Goal: Check status: Check status

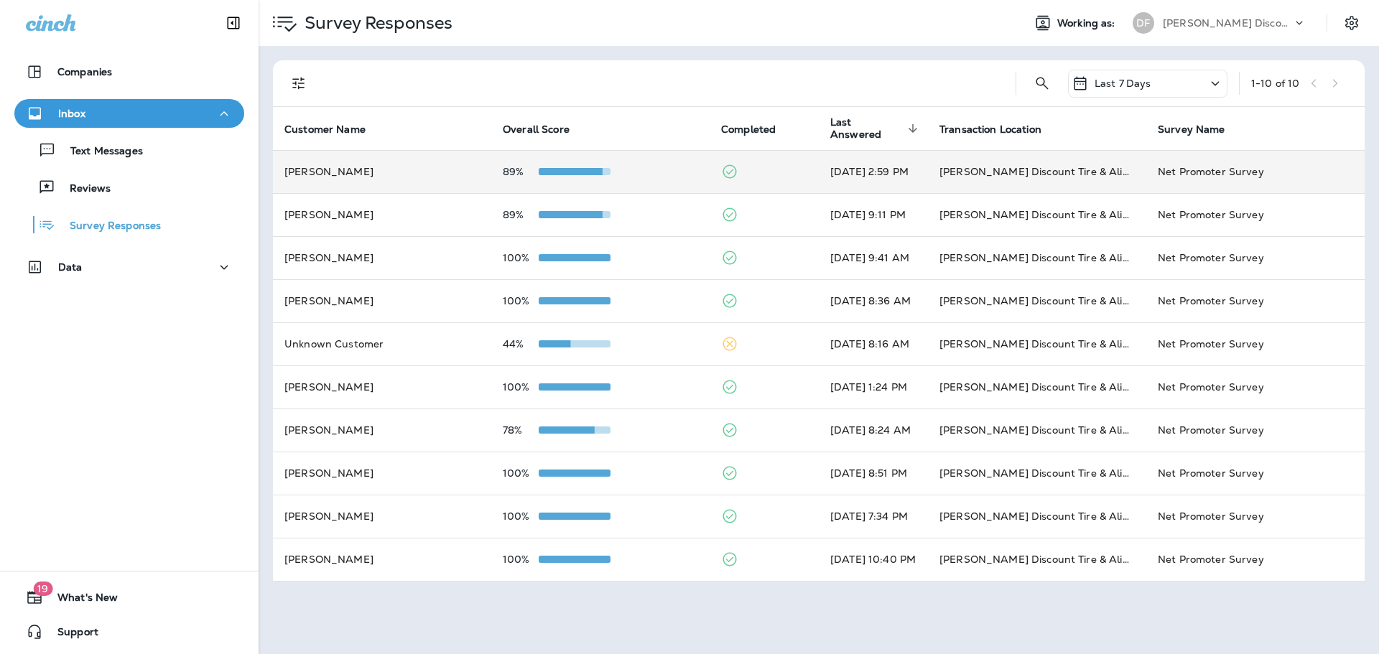
click at [563, 171] on span at bounding box center [567, 171] width 72 height 7
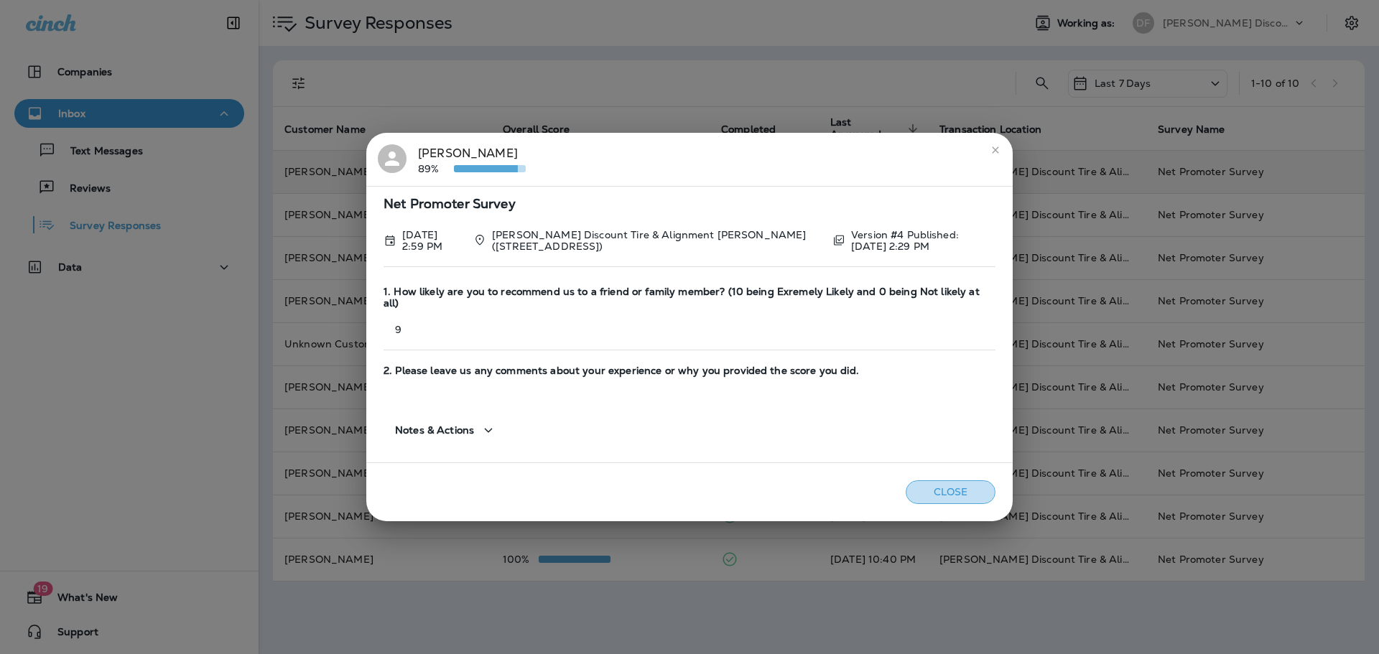
click at [942, 481] on button "Close" at bounding box center [951, 493] width 90 height 24
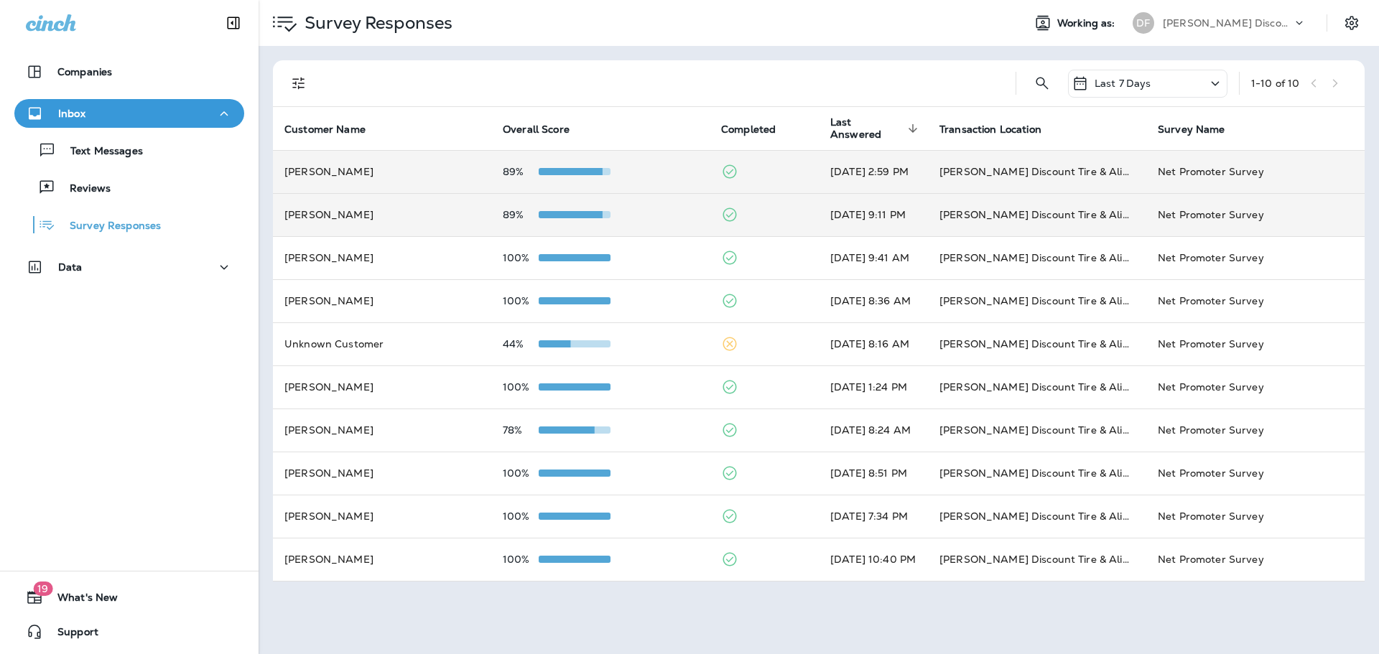
click at [551, 212] on span at bounding box center [567, 214] width 72 height 7
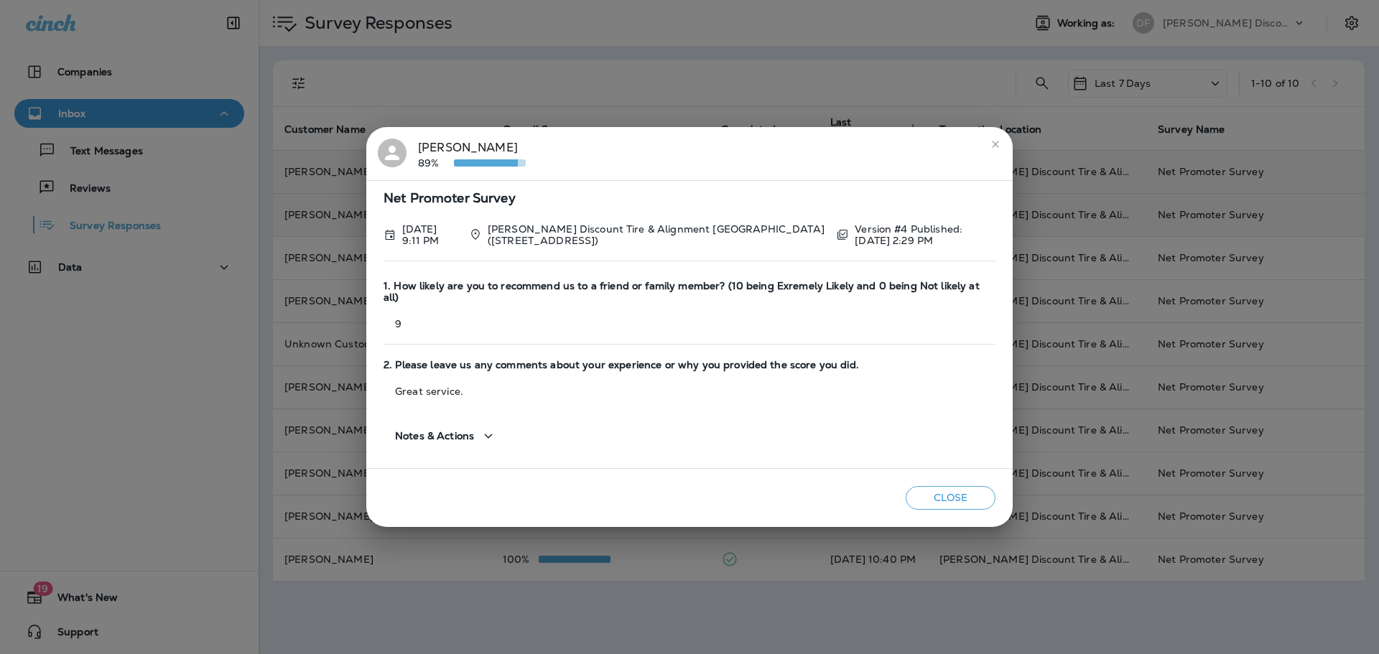
click at [948, 487] on button "Close" at bounding box center [951, 498] width 90 height 24
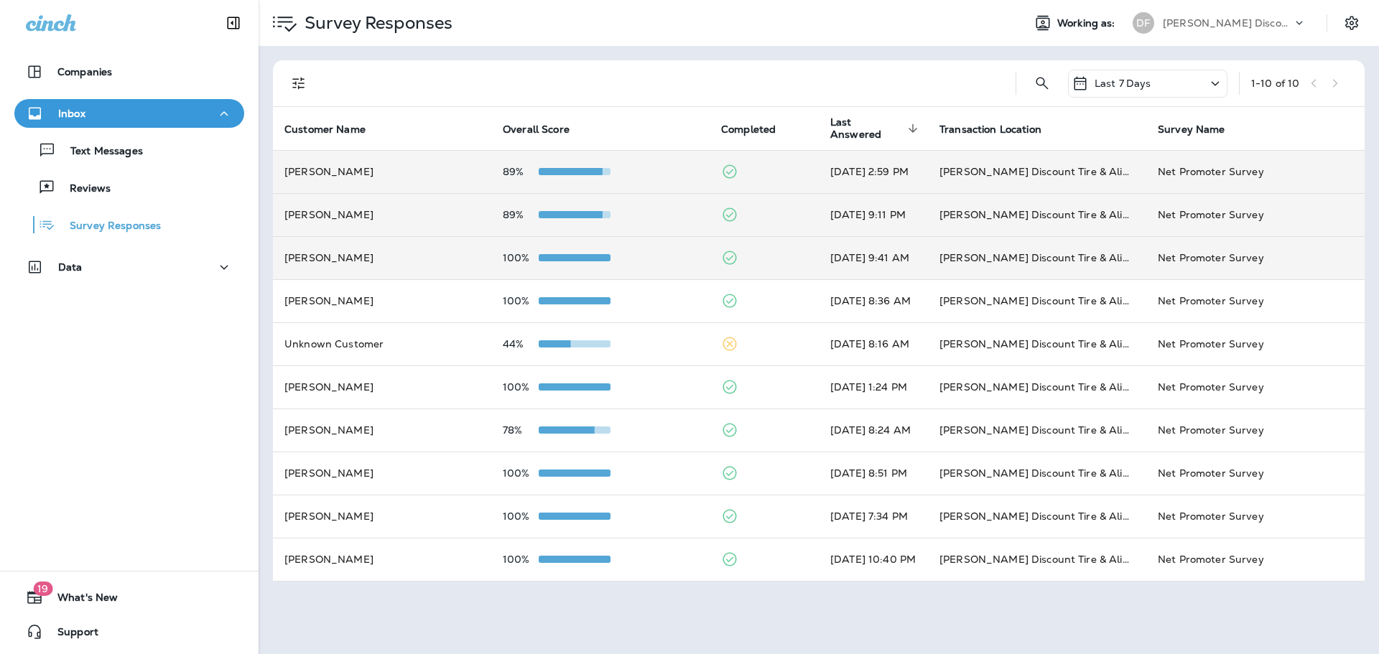
click at [586, 253] on div at bounding box center [575, 257] width 72 height 11
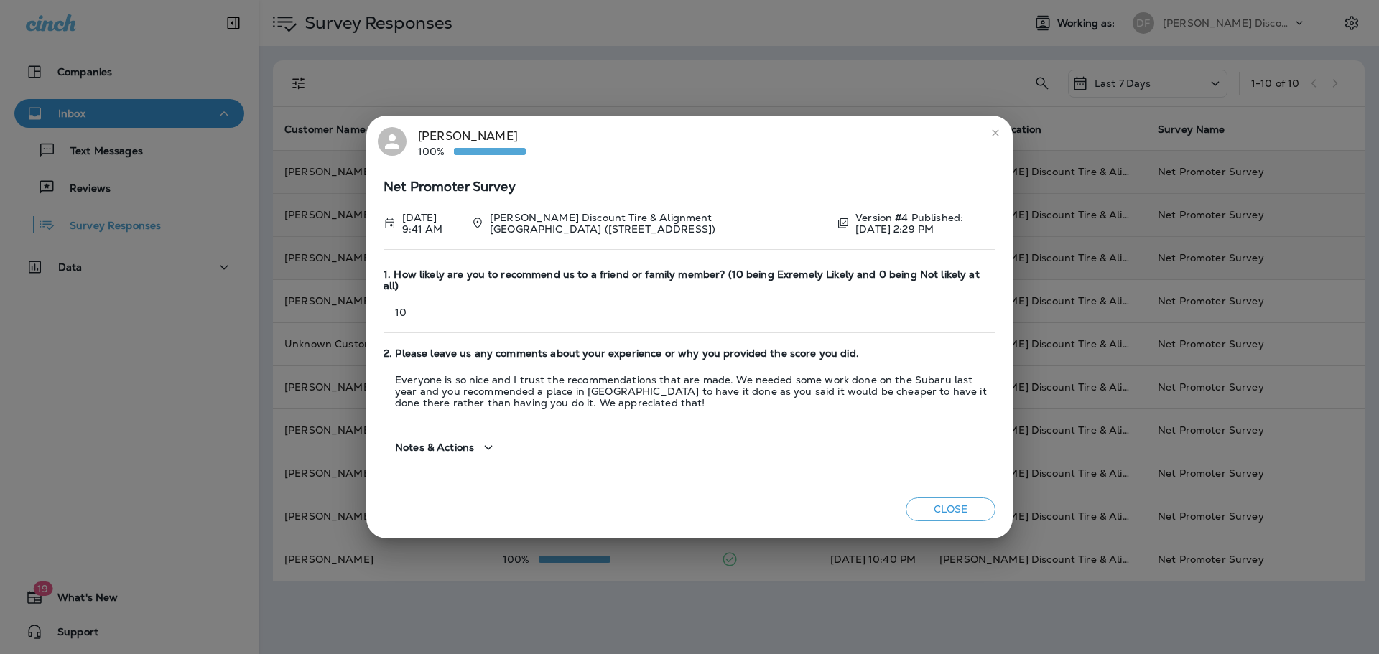
click at [943, 498] on button "Close" at bounding box center [951, 510] width 90 height 24
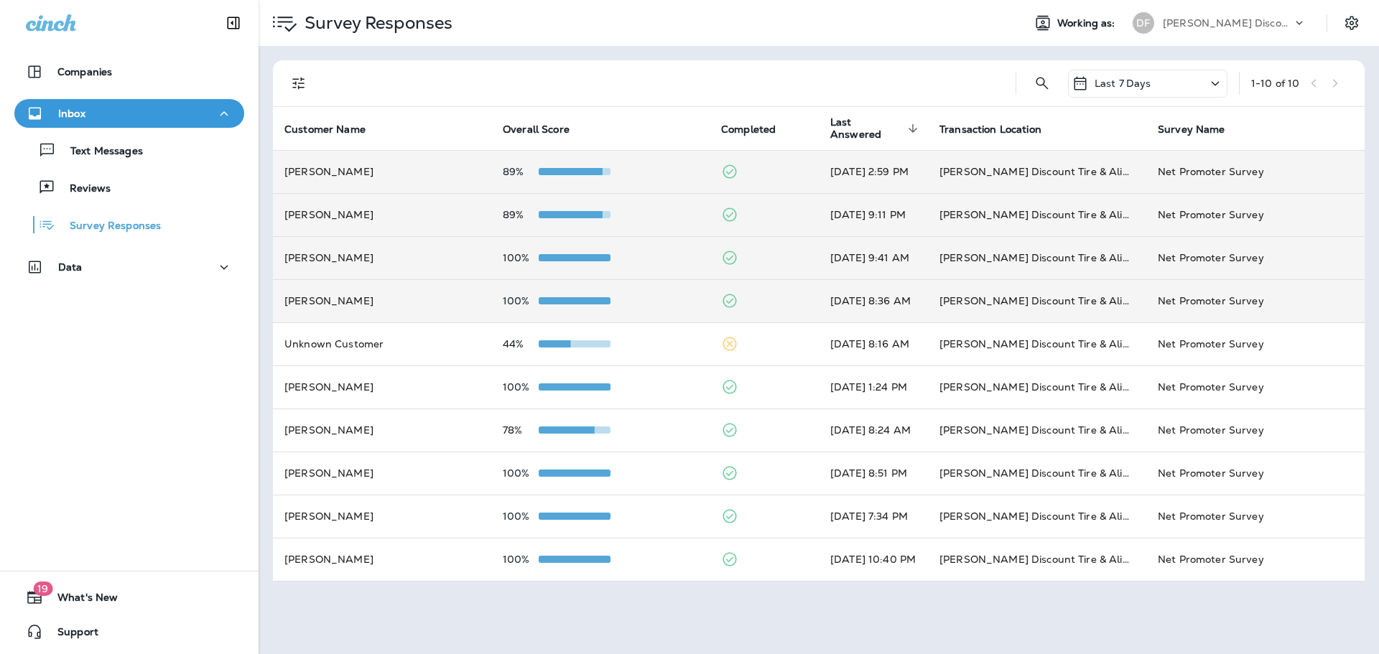
click at [572, 294] on td "100%" at bounding box center [600, 300] width 218 height 43
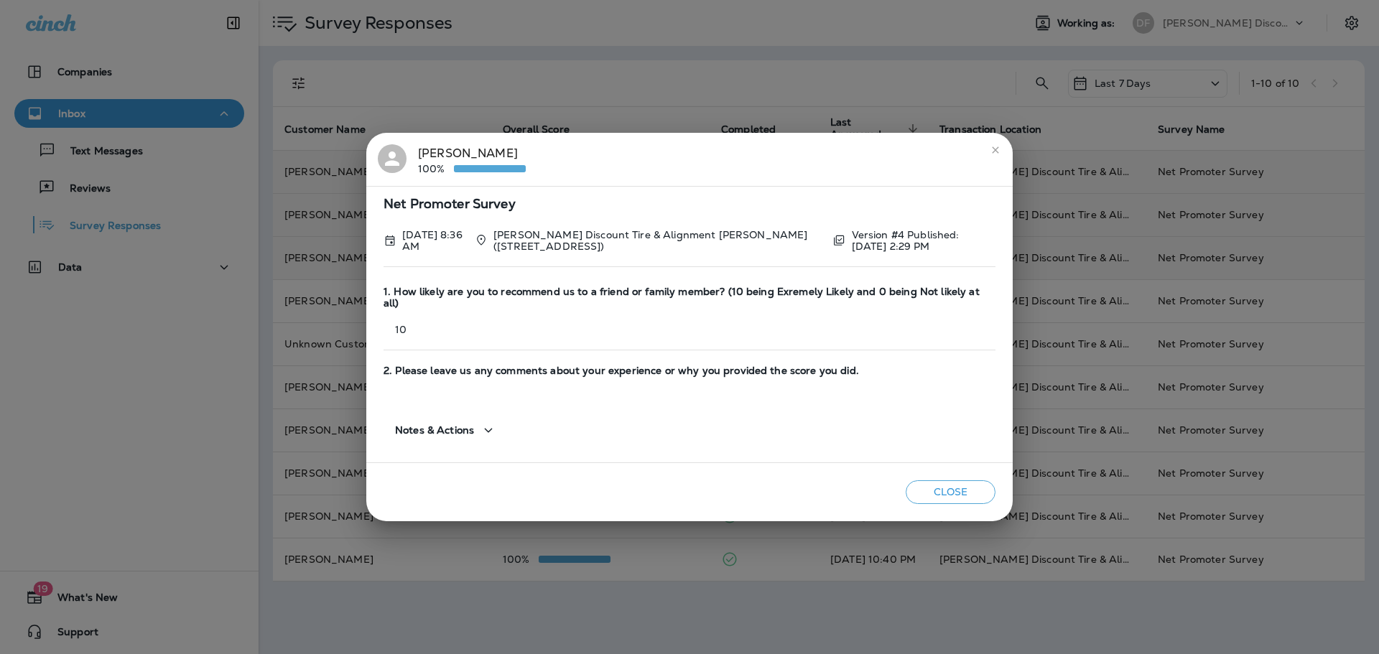
click at [915, 486] on button "Close" at bounding box center [951, 493] width 90 height 24
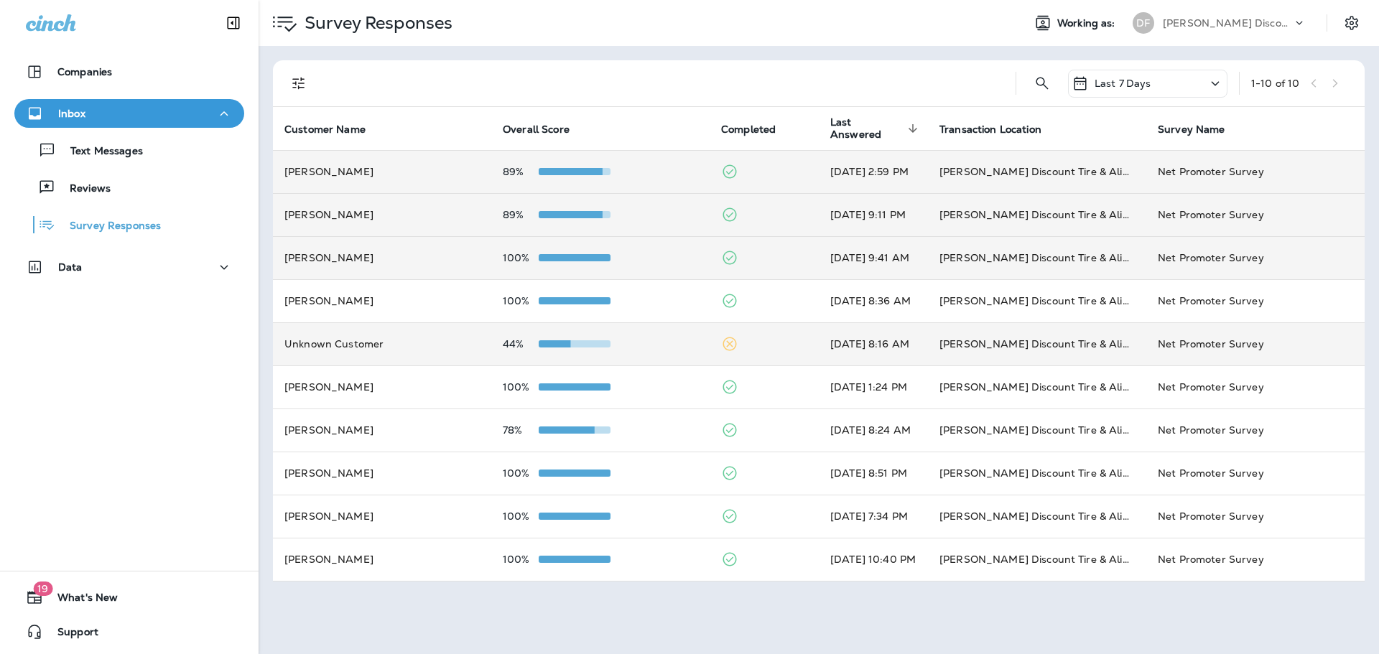
click at [550, 346] on span at bounding box center [535, 344] width 72 height 7
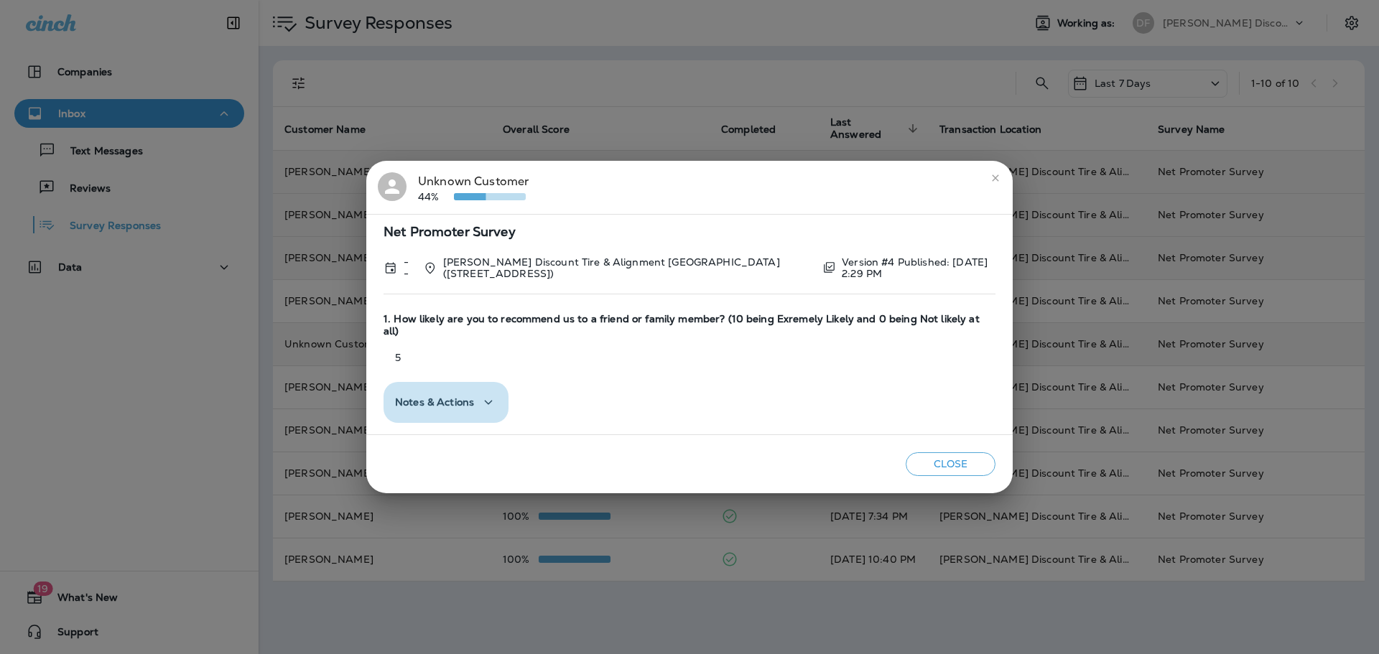
click at [489, 394] on icon "button" at bounding box center [488, 403] width 17 height 18
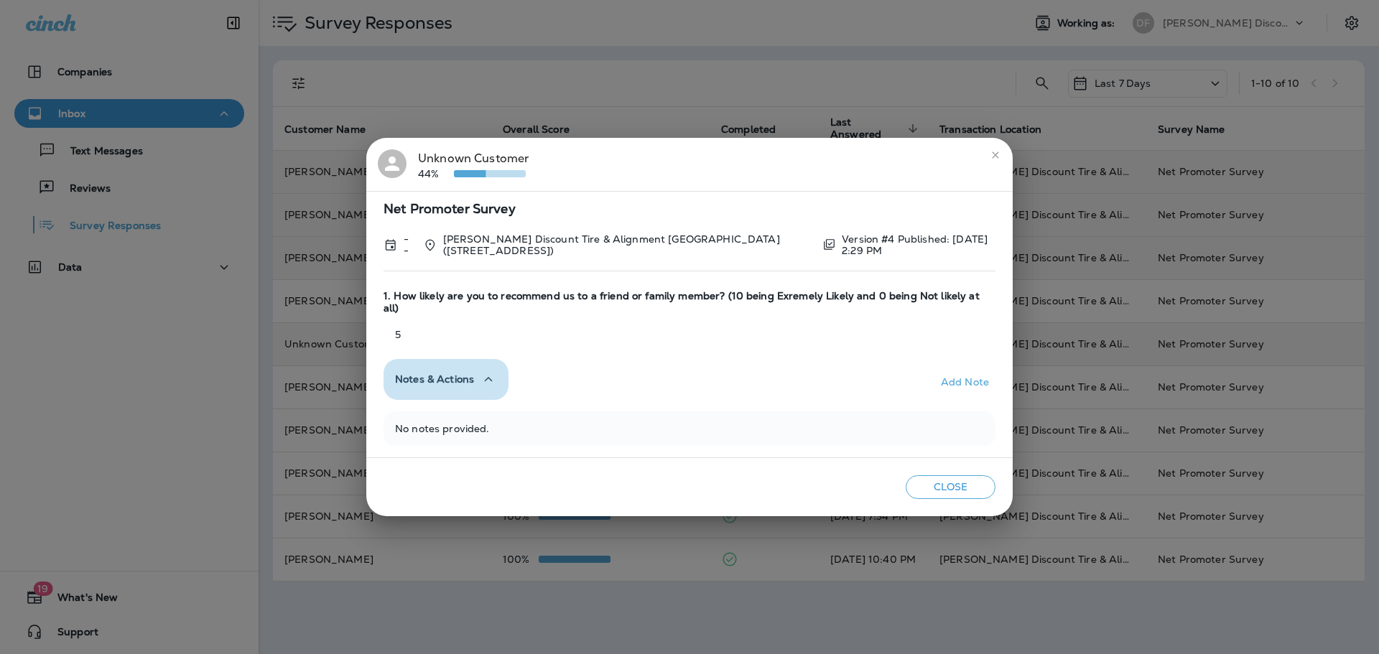
click at [486, 371] on icon "button" at bounding box center [488, 380] width 17 height 18
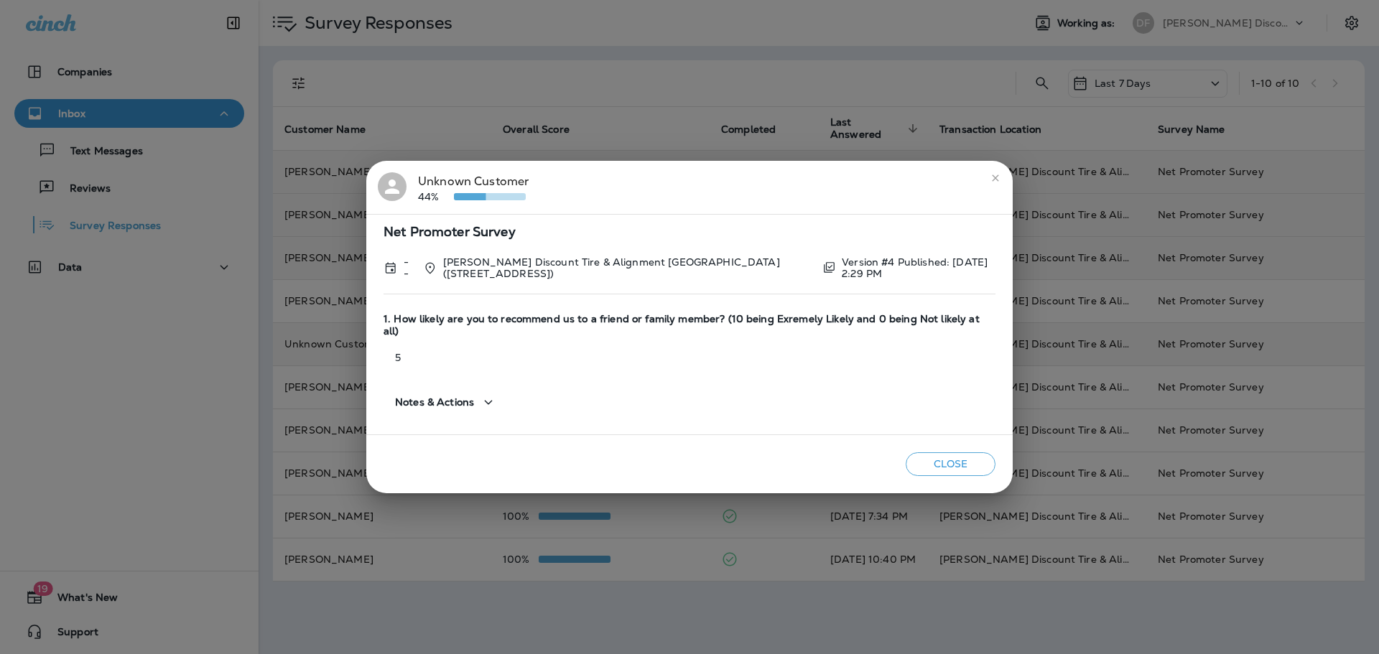
click at [940, 453] on button "Close" at bounding box center [951, 465] width 90 height 24
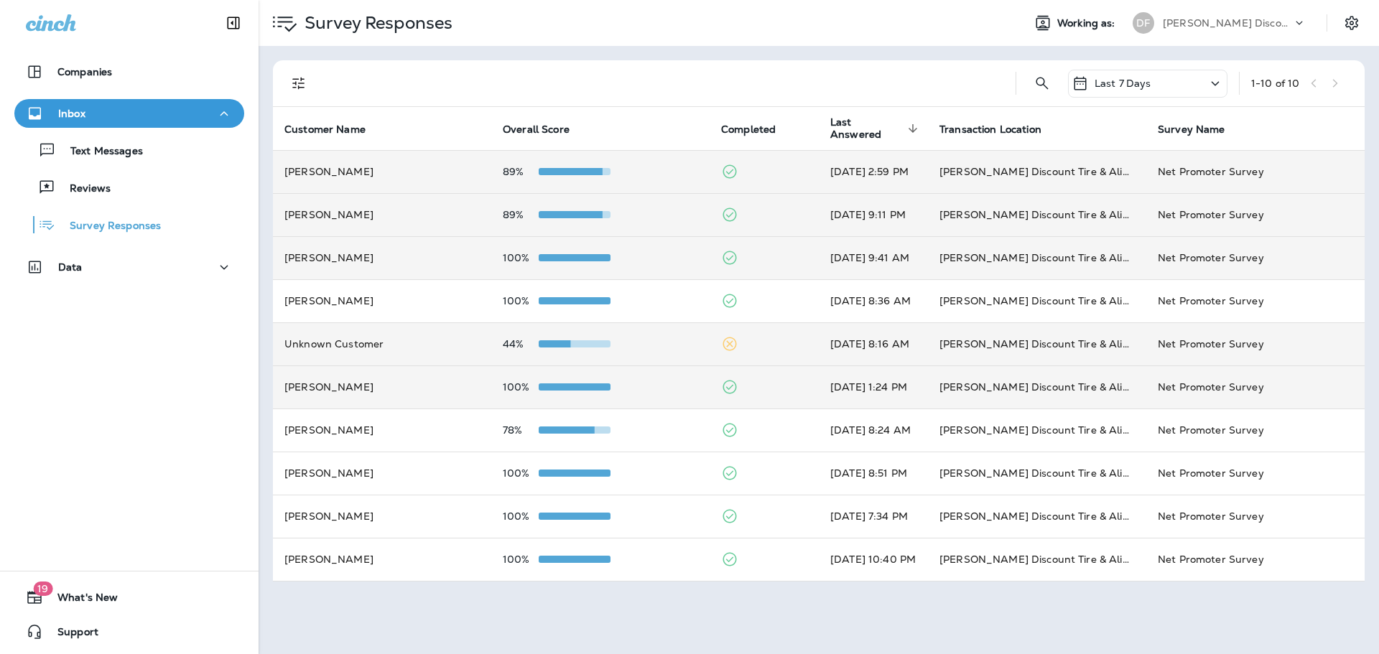
click at [597, 379] on td "100%" at bounding box center [600, 387] width 218 height 43
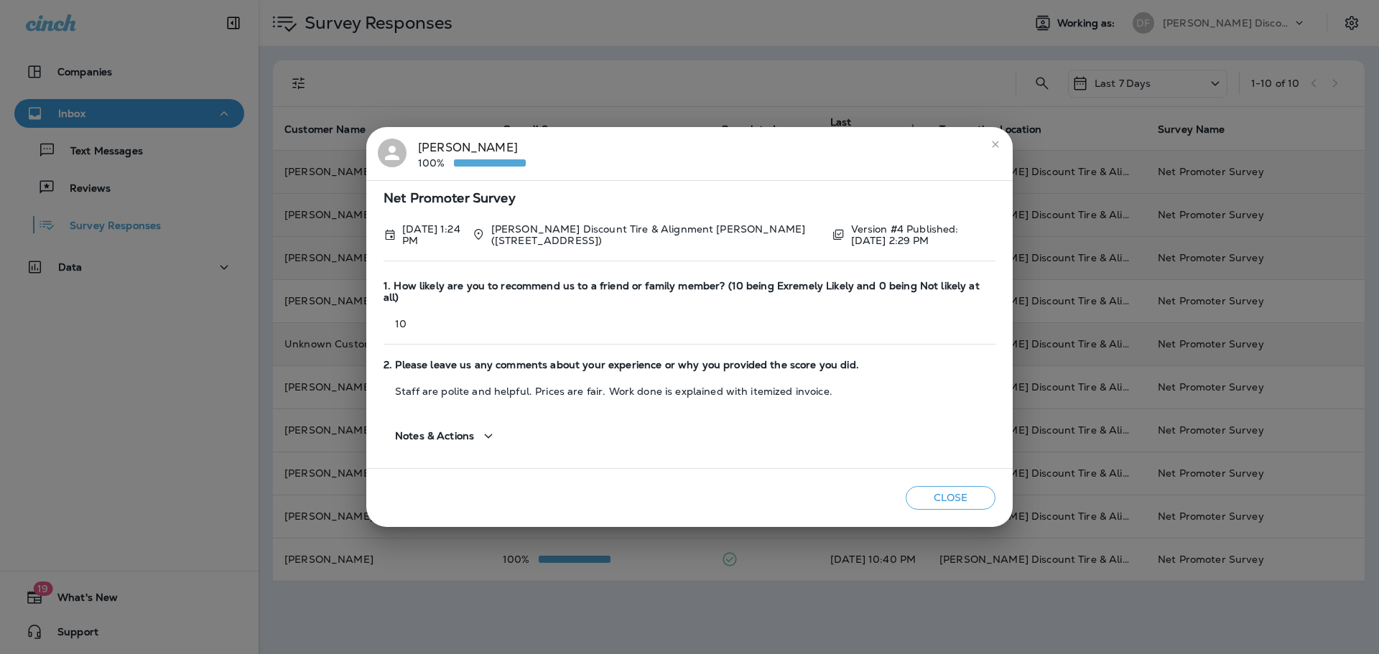
click at [931, 486] on button "Close" at bounding box center [951, 498] width 90 height 24
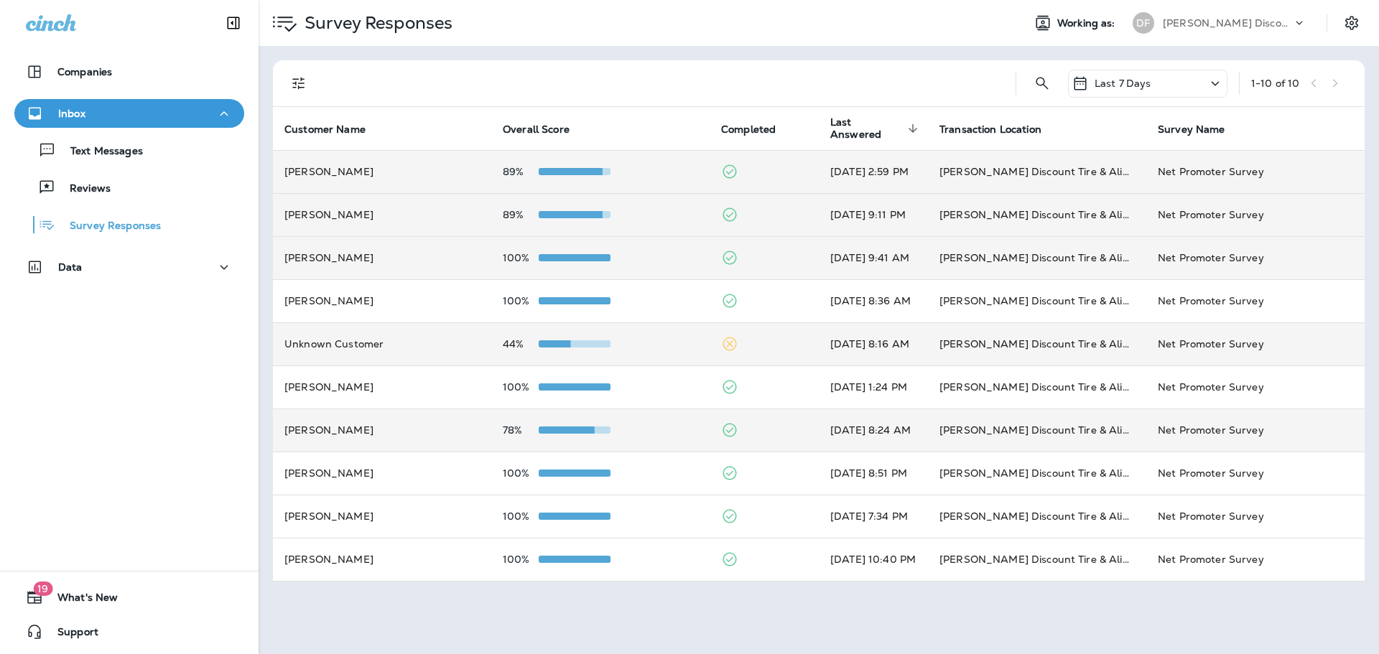
click at [570, 431] on span at bounding box center [559, 430] width 72 height 7
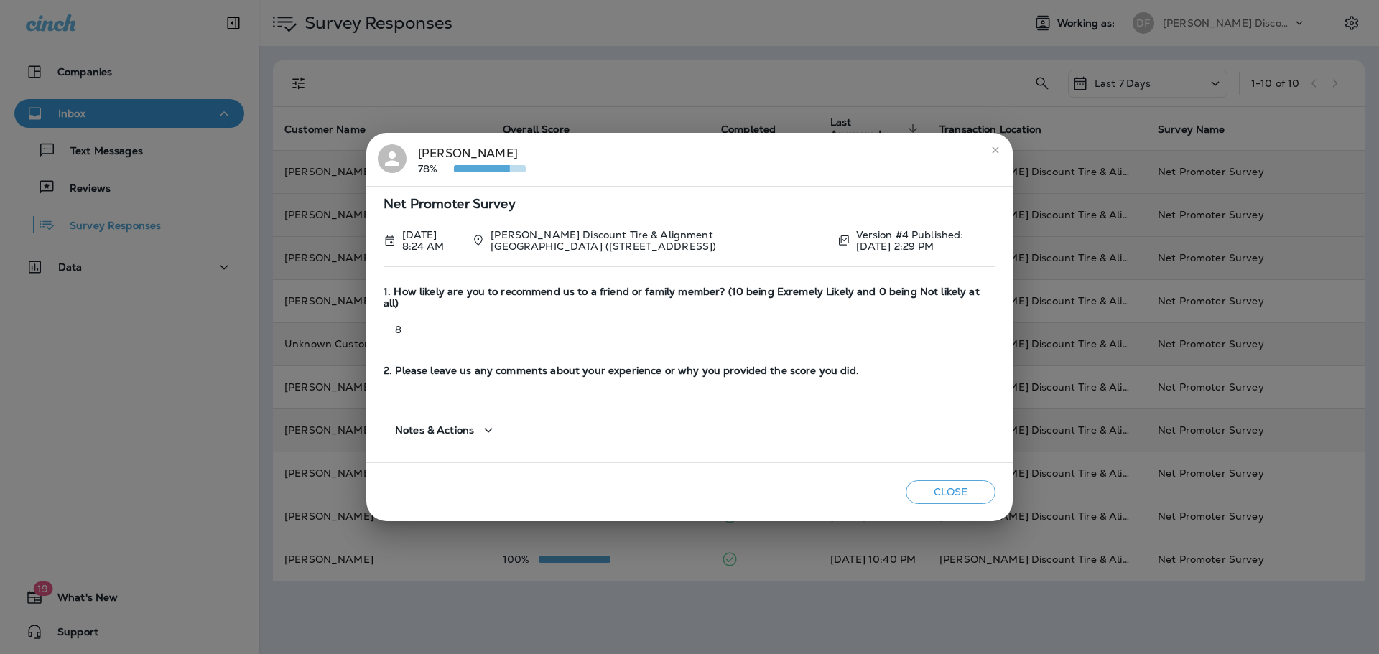
click at [934, 481] on button "Close" at bounding box center [951, 493] width 90 height 24
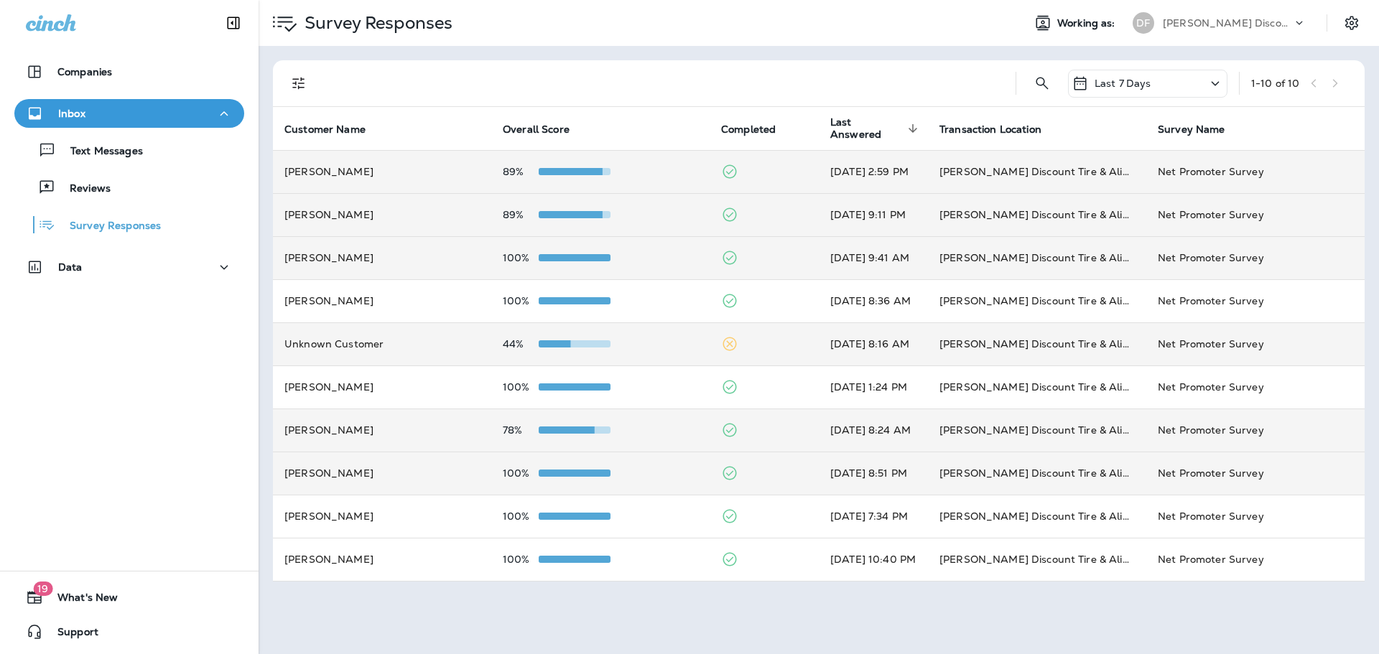
click at [584, 478] on div at bounding box center [575, 473] width 72 height 11
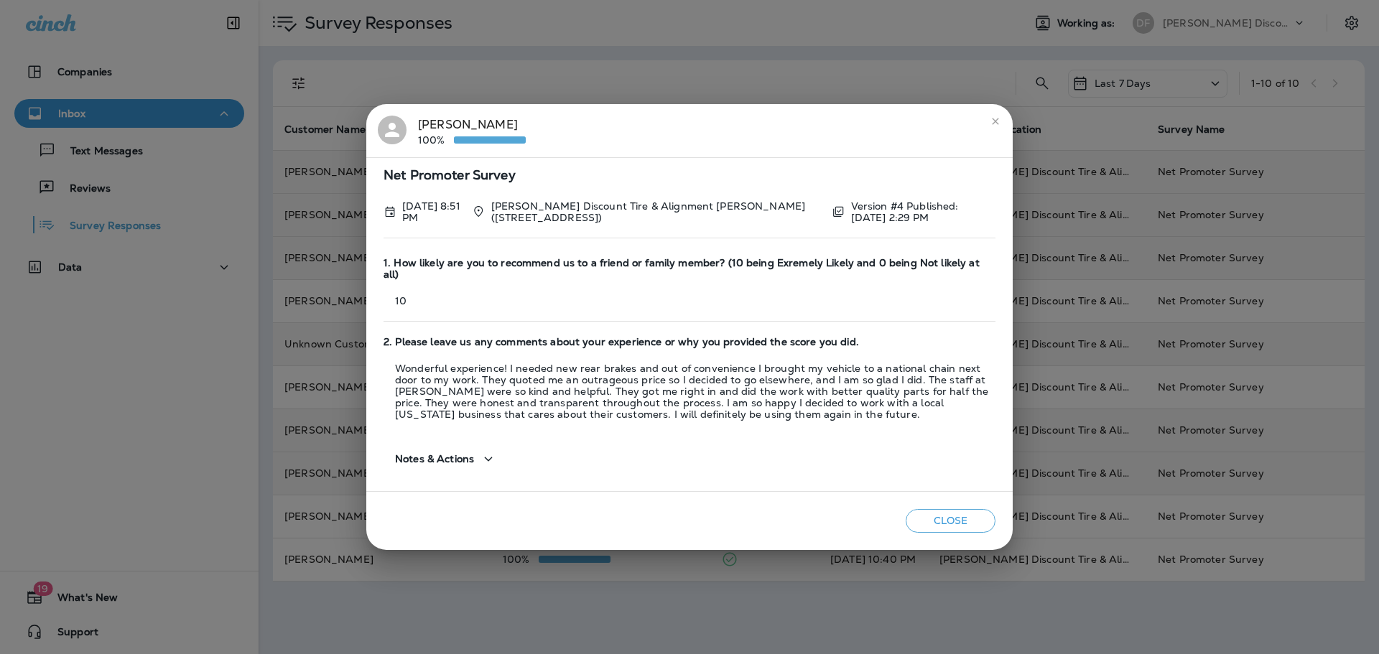
click at [920, 525] on button "Close" at bounding box center [951, 521] width 90 height 24
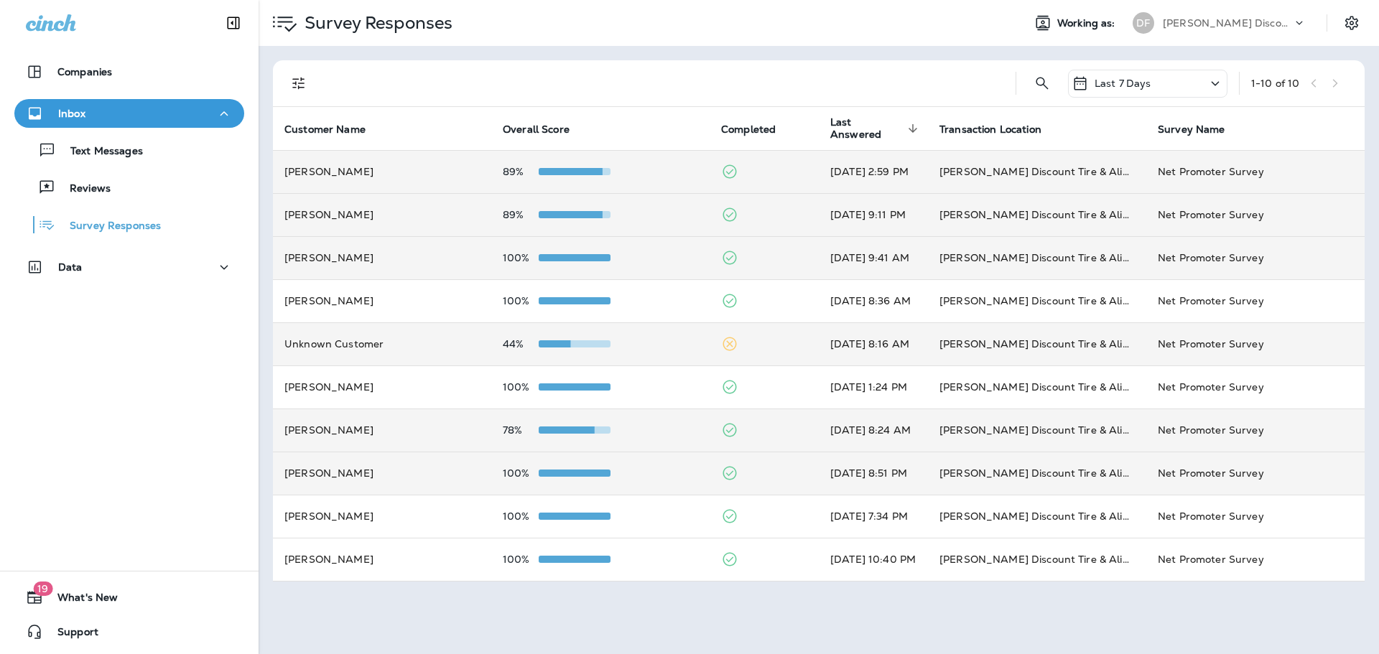
click at [598, 483] on td "100%" at bounding box center [600, 473] width 218 height 43
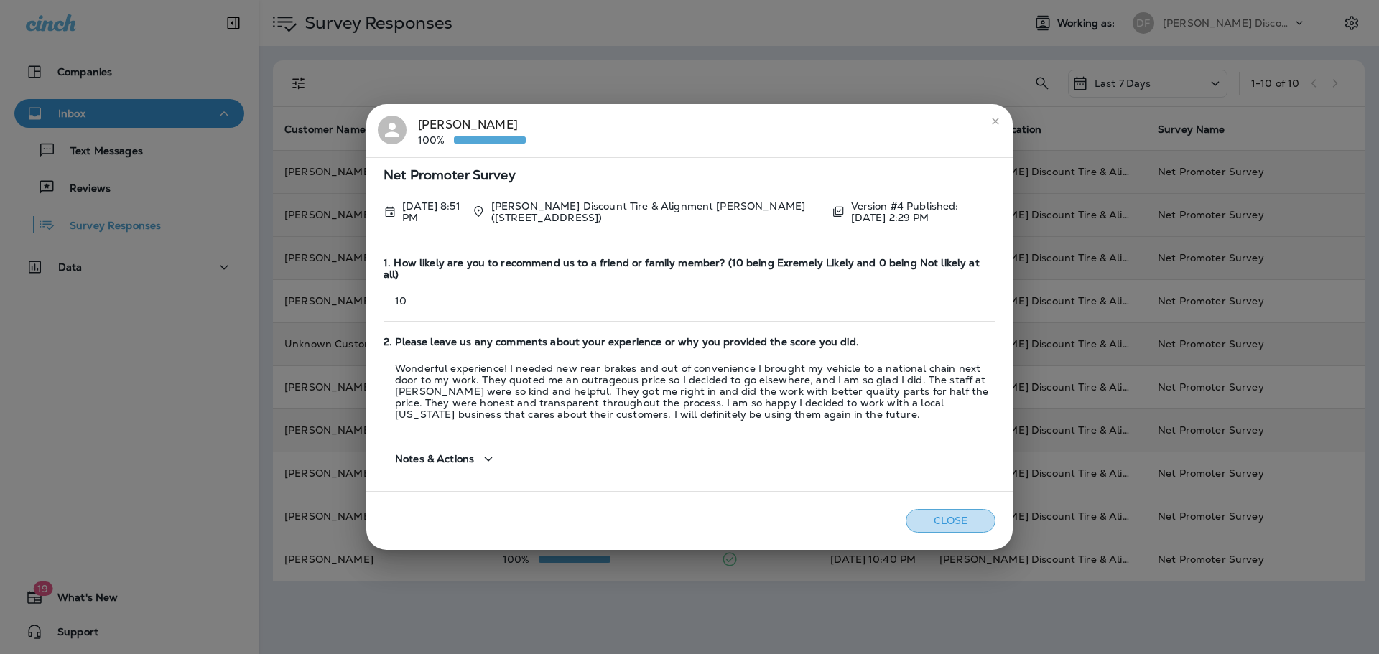
click at [936, 520] on button "Close" at bounding box center [951, 521] width 90 height 24
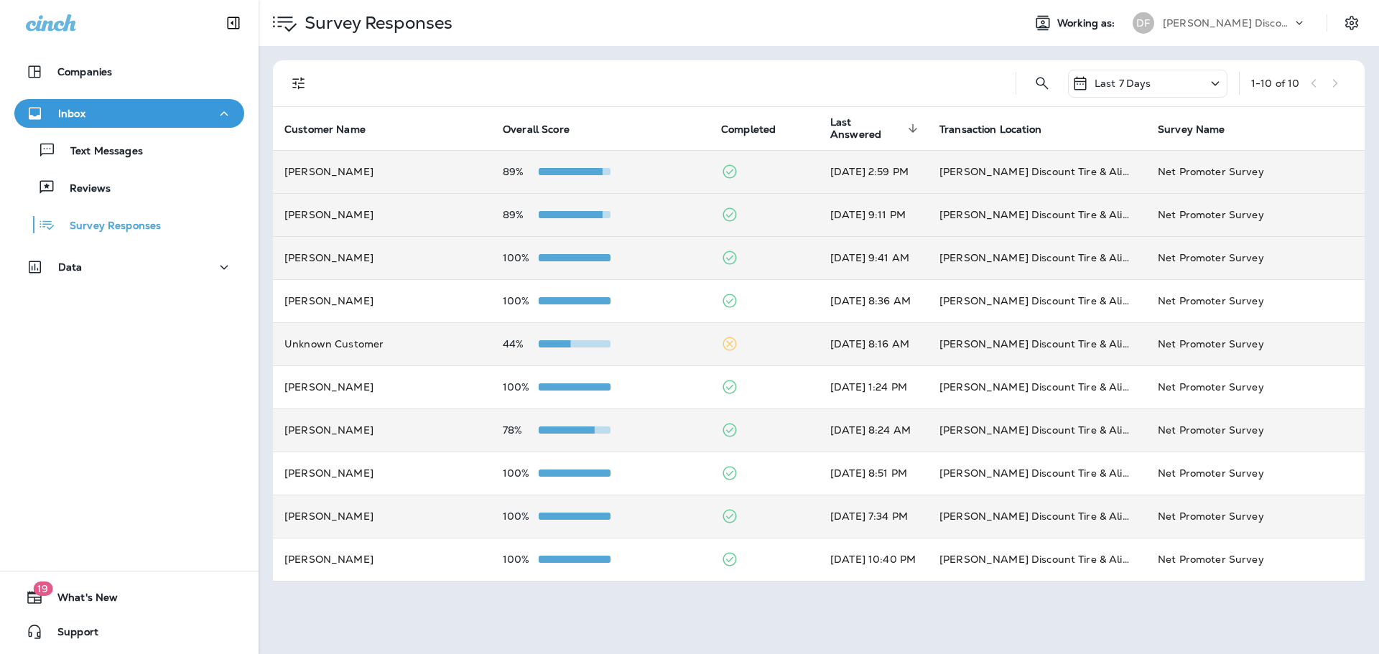
click at [530, 518] on p "100%" at bounding box center [521, 516] width 36 height 11
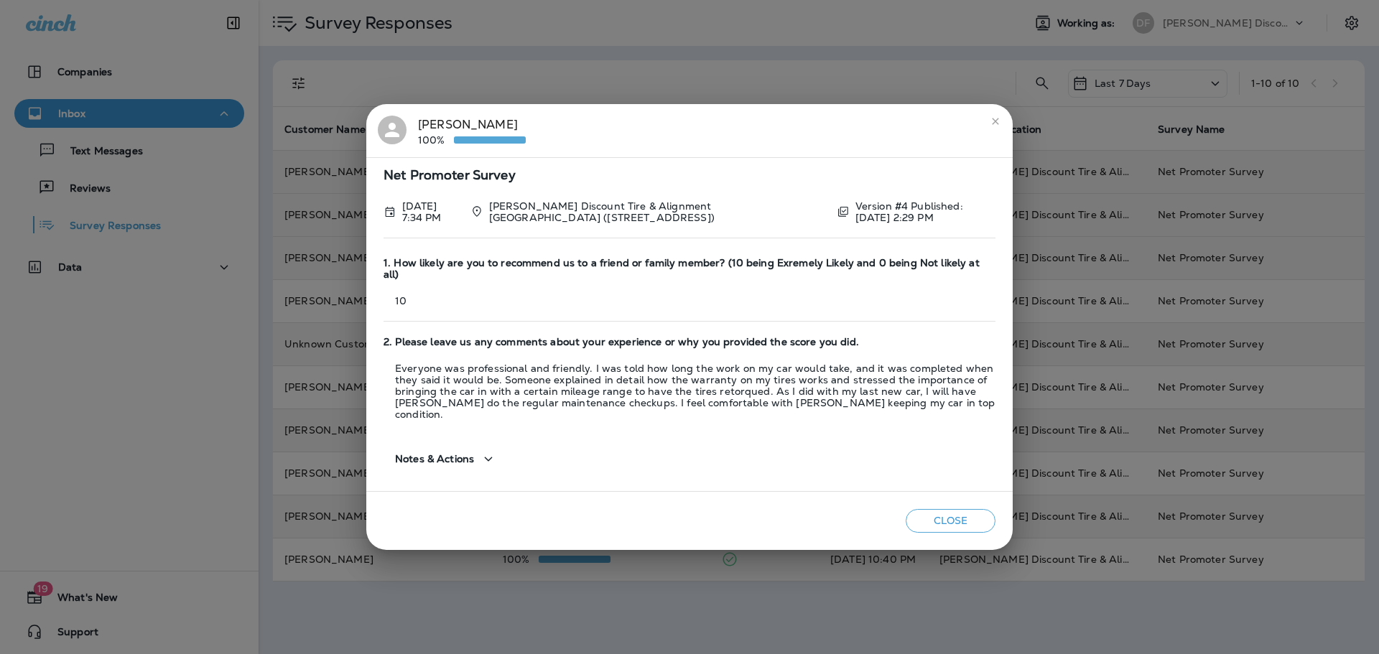
click at [954, 509] on button "Close" at bounding box center [951, 521] width 90 height 24
